Goal: Navigation & Orientation: Find specific page/section

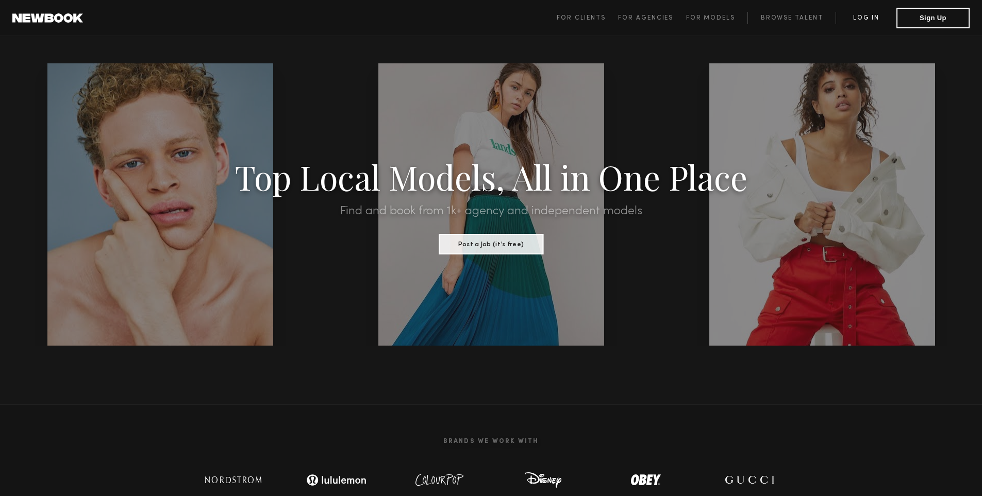
click at [873, 18] on link "Log in" at bounding box center [865, 18] width 61 height 12
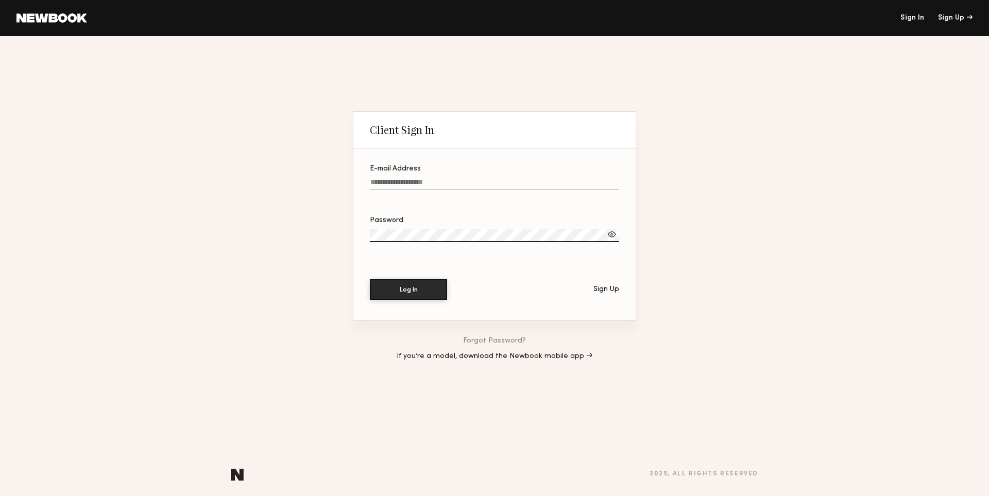
click at [491, 180] on input "E-mail Address" at bounding box center [494, 184] width 249 height 12
type input "**********"
click at [753, 196] on div "**********" at bounding box center [494, 266] width 989 height 460
click at [443, 284] on button "Log In" at bounding box center [408, 289] width 77 height 21
click at [612, 233] on div at bounding box center [612, 234] width 10 height 10
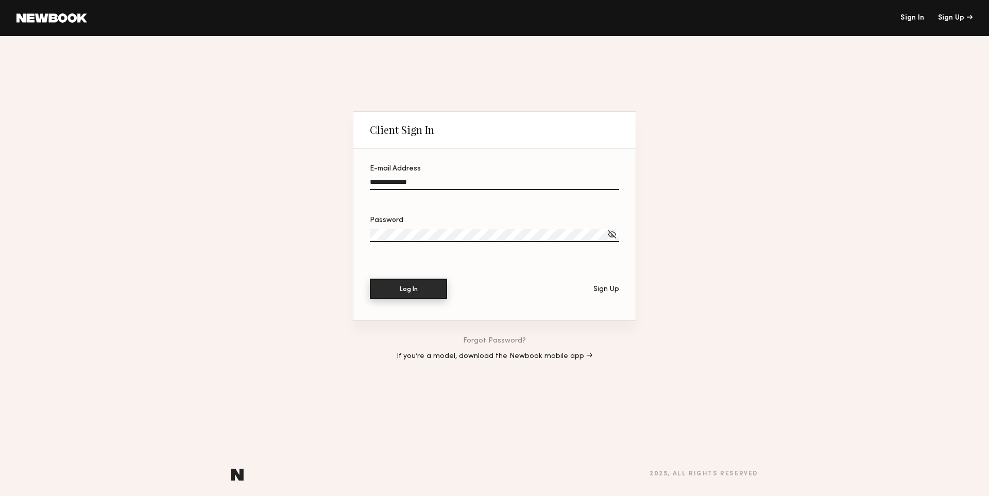
click at [419, 283] on button "Log In" at bounding box center [408, 289] width 77 height 21
click at [415, 292] on button "Log In" at bounding box center [408, 289] width 77 height 21
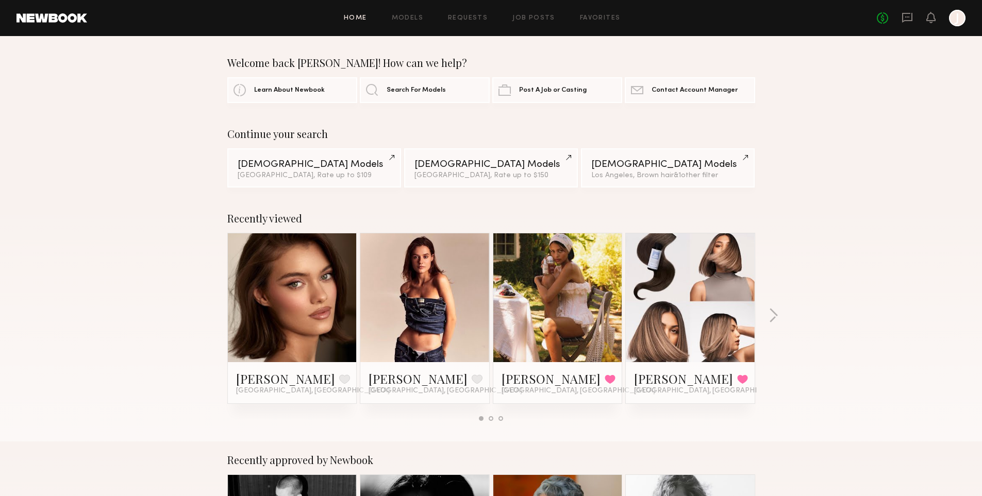
click at [605, 8] on header "Home Models Requests Job Posts Favorites Sign Out No fees up to $5,000 J" at bounding box center [491, 18] width 982 height 36
click at [602, 25] on div "Home Models Requests Job Posts Favorites Sign Out No fees up to $5,000 J" at bounding box center [526, 18] width 878 height 16
click at [589, 12] on div "Home Models Requests Job Posts Favorites Sign Out No fees up to $5,000 J" at bounding box center [526, 18] width 878 height 16
click at [586, 18] on link "Favorites" at bounding box center [600, 18] width 41 height 7
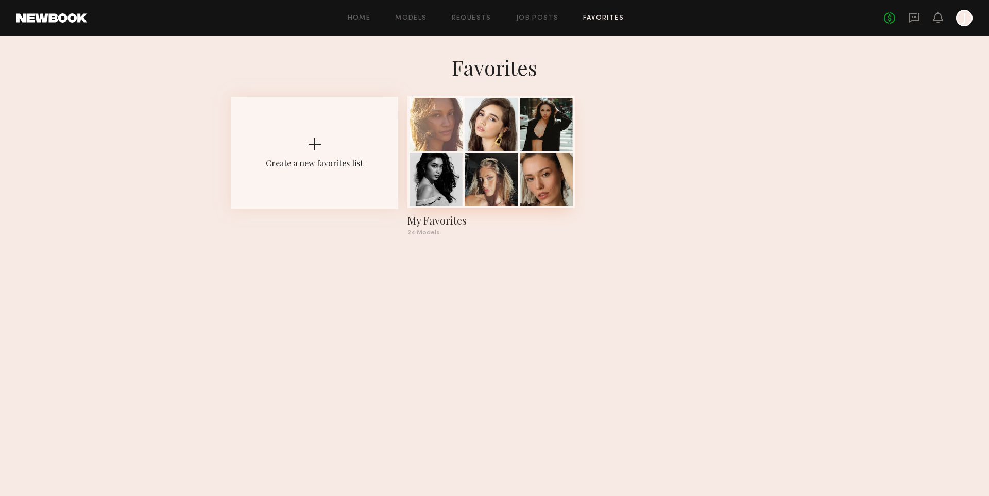
click at [531, 128] on div at bounding box center [546, 124] width 53 height 53
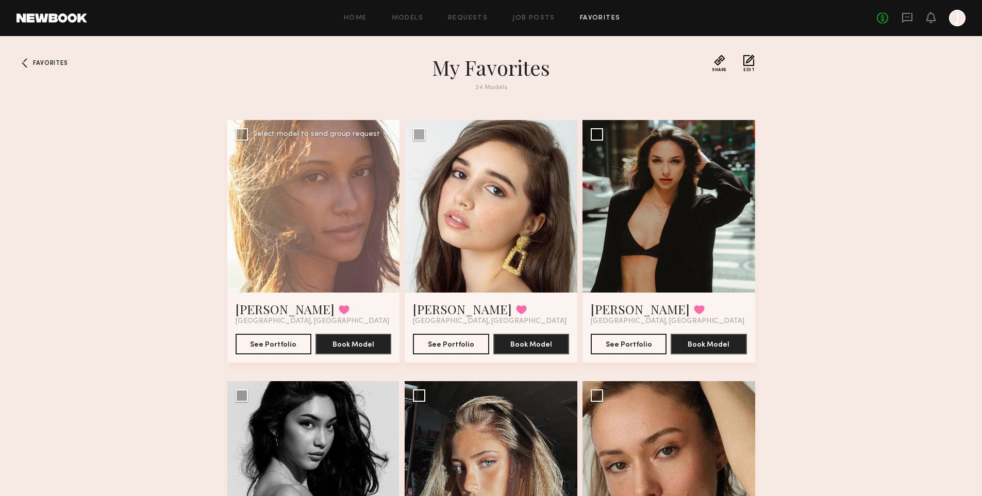
click at [342, 274] on div at bounding box center [313, 206] width 173 height 173
click at [326, 259] on div at bounding box center [313, 206] width 173 height 173
click at [258, 308] on link "Ciarra R." at bounding box center [284, 309] width 99 height 16
click at [434, 312] on link "Kendal K." at bounding box center [462, 309] width 99 height 16
click at [622, 305] on link "Andrea Y." at bounding box center [640, 309] width 99 height 16
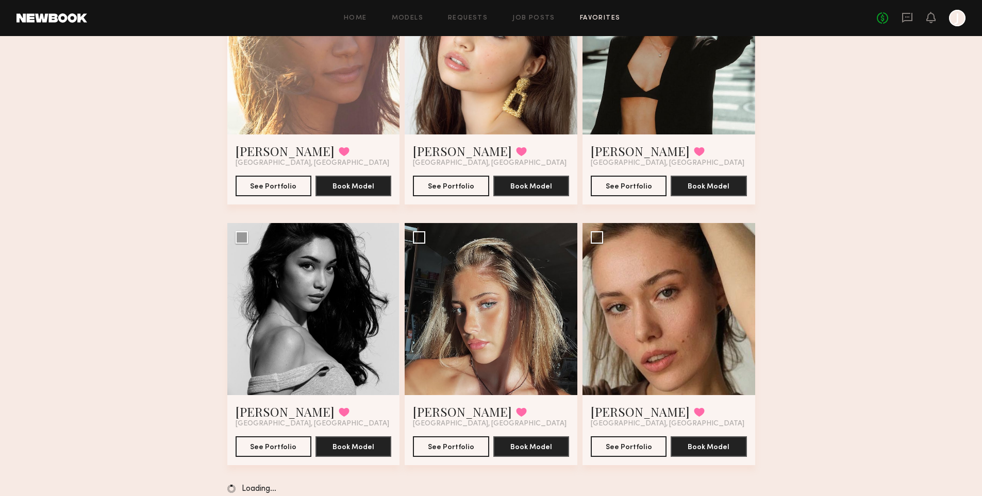
scroll to position [174, 0]
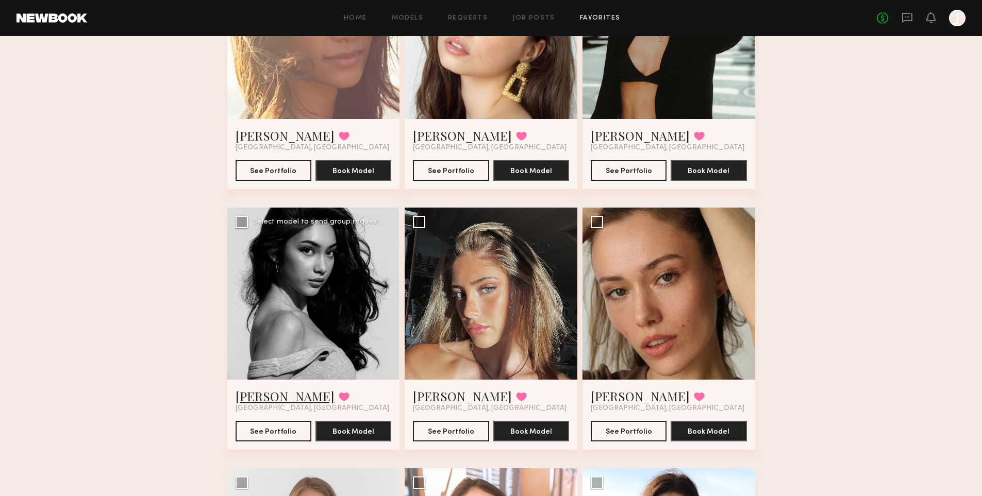
click at [254, 399] on link "Priscilla A." at bounding box center [284, 396] width 99 height 16
click at [433, 401] on link "Laetitia F." at bounding box center [462, 396] width 99 height 16
click at [630, 392] on link "Mariika S." at bounding box center [640, 396] width 99 height 16
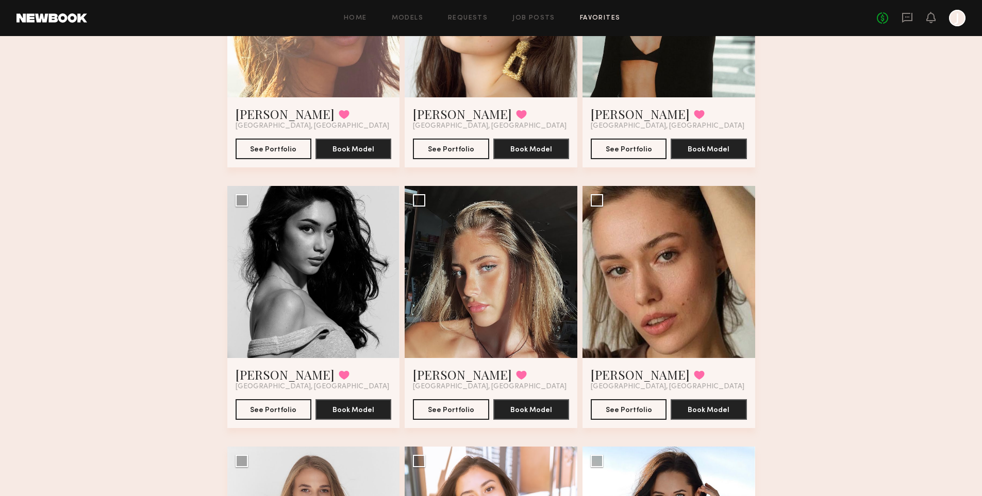
scroll to position [517, 0]
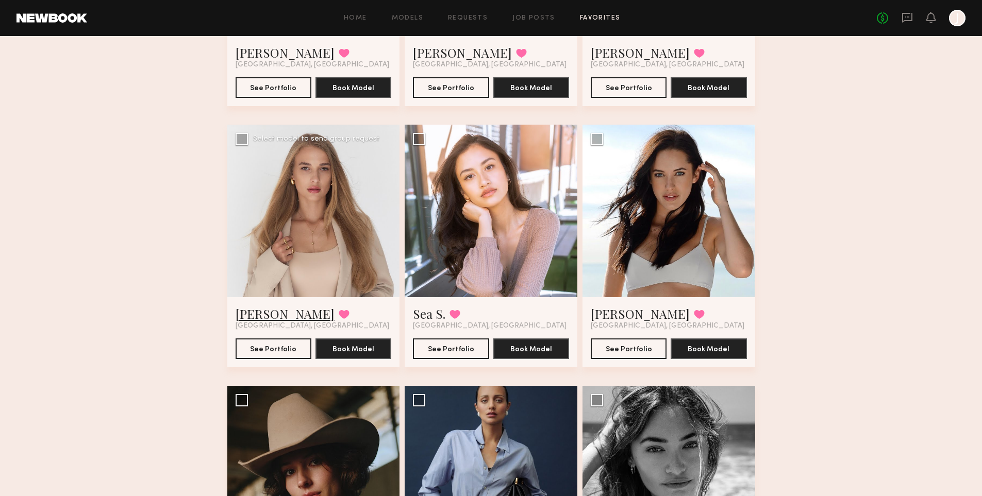
click at [283, 318] on link "Valeriia K." at bounding box center [284, 314] width 99 height 16
click at [434, 313] on link "Sea S." at bounding box center [429, 314] width 32 height 16
click at [628, 315] on link "Olivia R." at bounding box center [640, 314] width 99 height 16
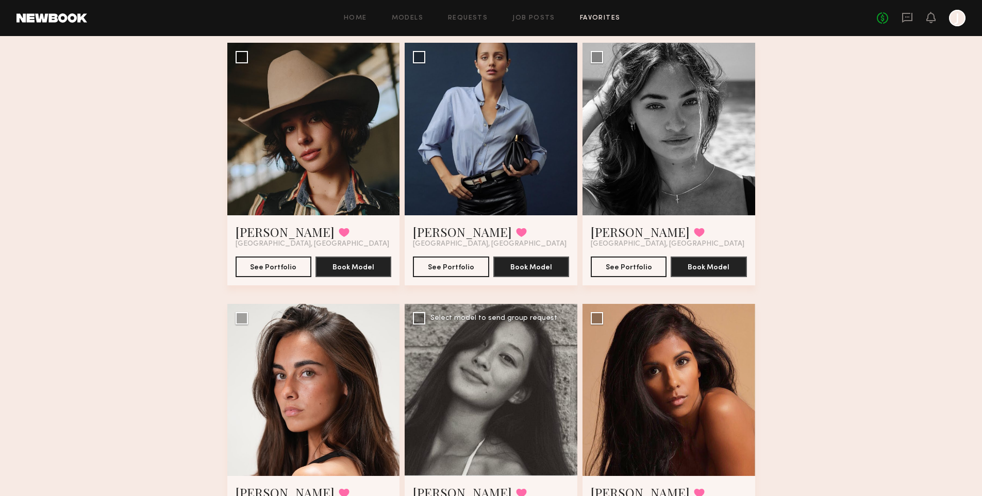
click at [546, 419] on div at bounding box center [491, 390] width 173 height 173
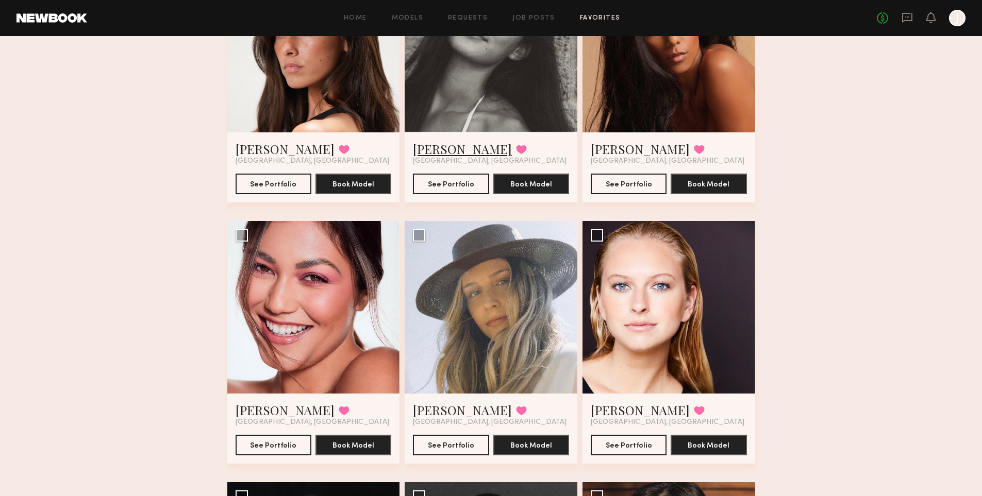
click at [437, 148] on link "Kalina S." at bounding box center [462, 149] width 99 height 16
click at [448, 407] on link "Lauren M." at bounding box center [462, 410] width 99 height 16
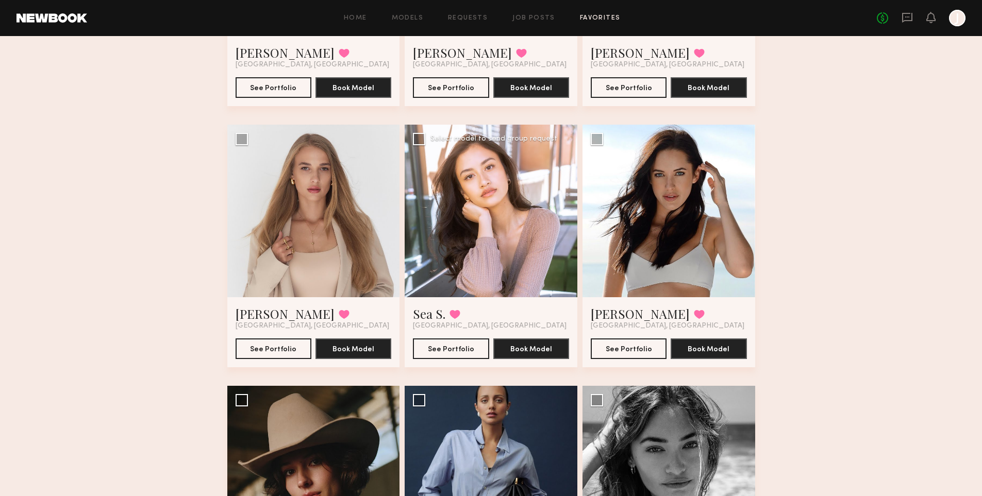
scroll to position [174, 0]
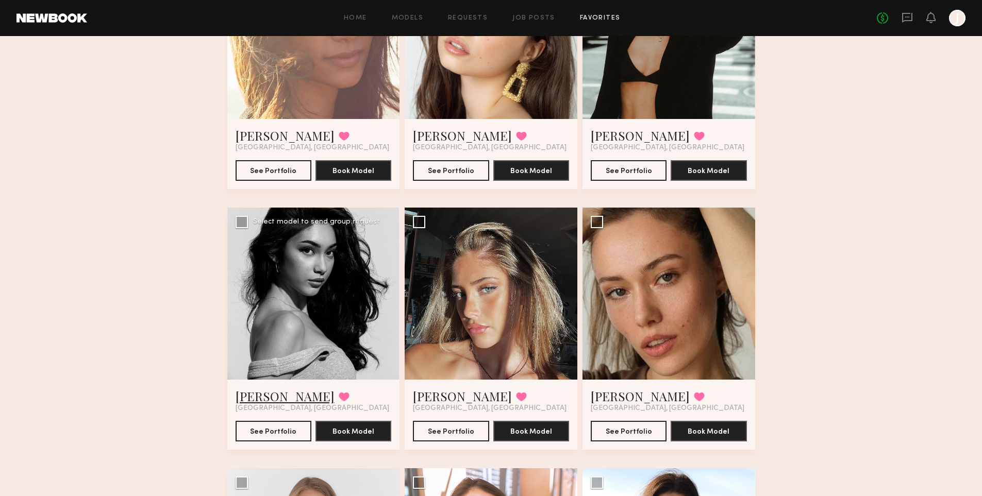
click at [282, 396] on link "Priscilla A." at bounding box center [284, 396] width 99 height 16
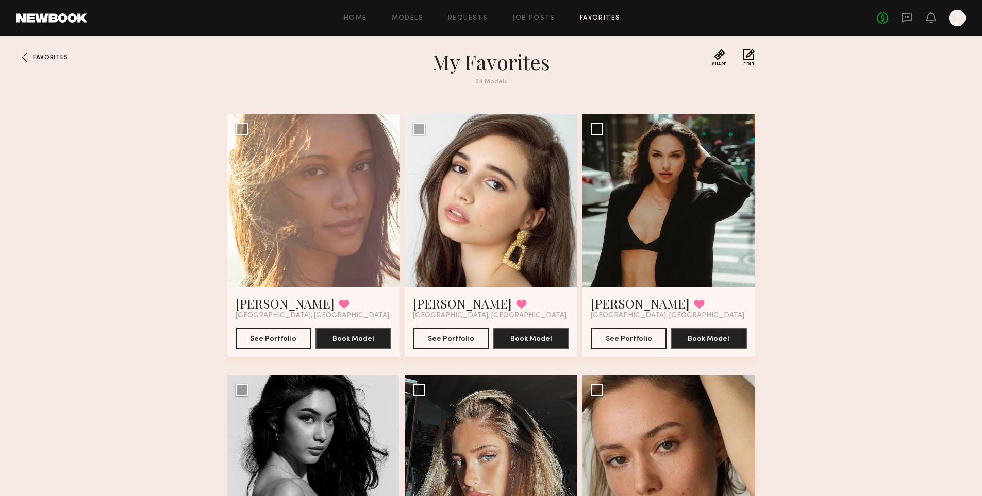
scroll to position [0, 0]
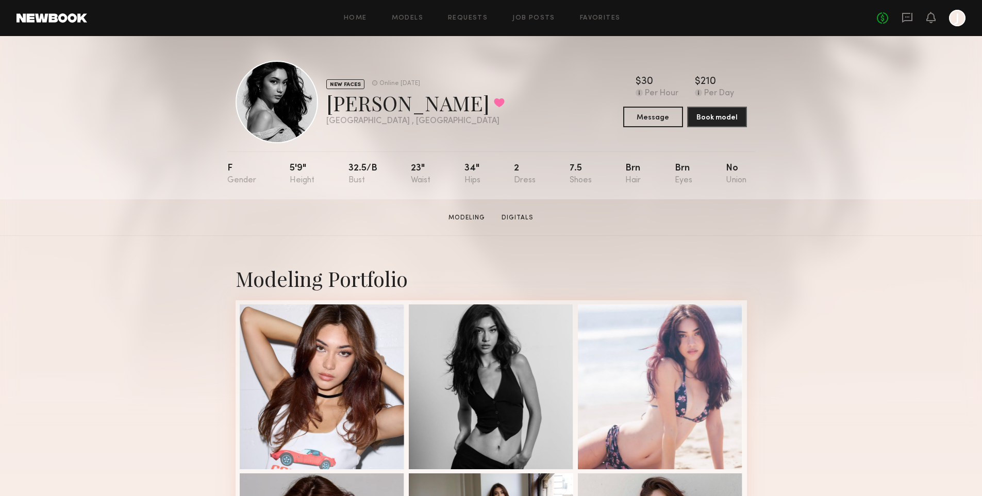
scroll to position [344, 0]
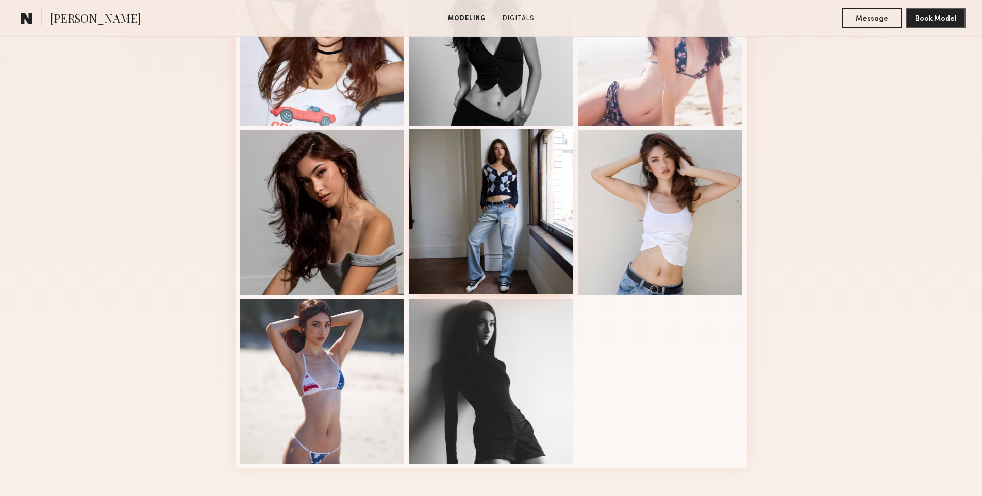
click at [506, 249] on div at bounding box center [491, 211] width 165 height 165
